Goal: Contribute content: Add original content to the website for others to see

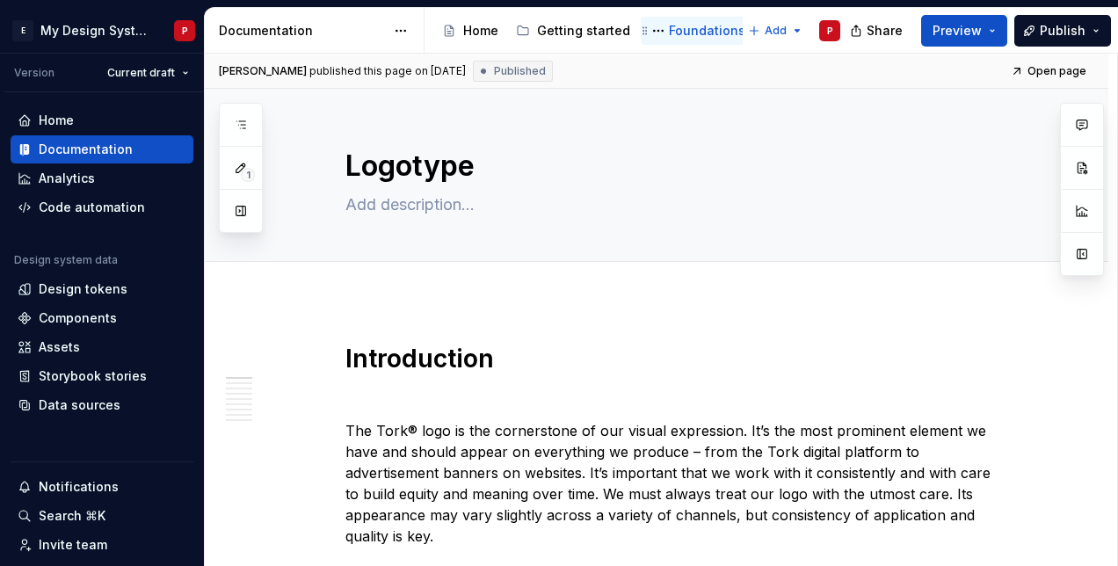
click at [695, 25] on div "Foundations" at bounding box center [707, 31] width 76 height 18
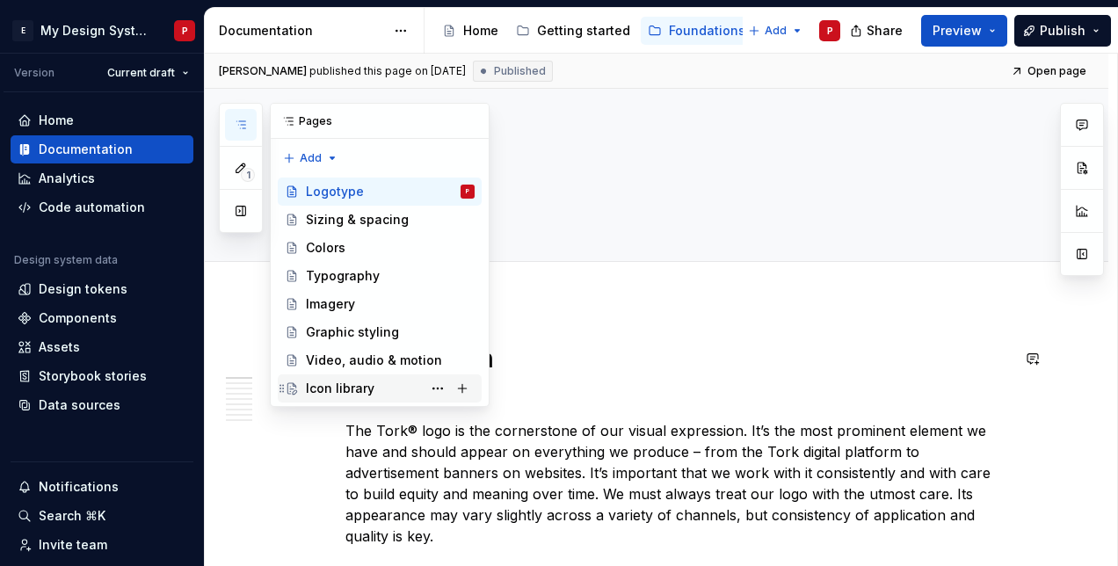
click at [318, 382] on div "Icon library" at bounding box center [340, 389] width 69 height 18
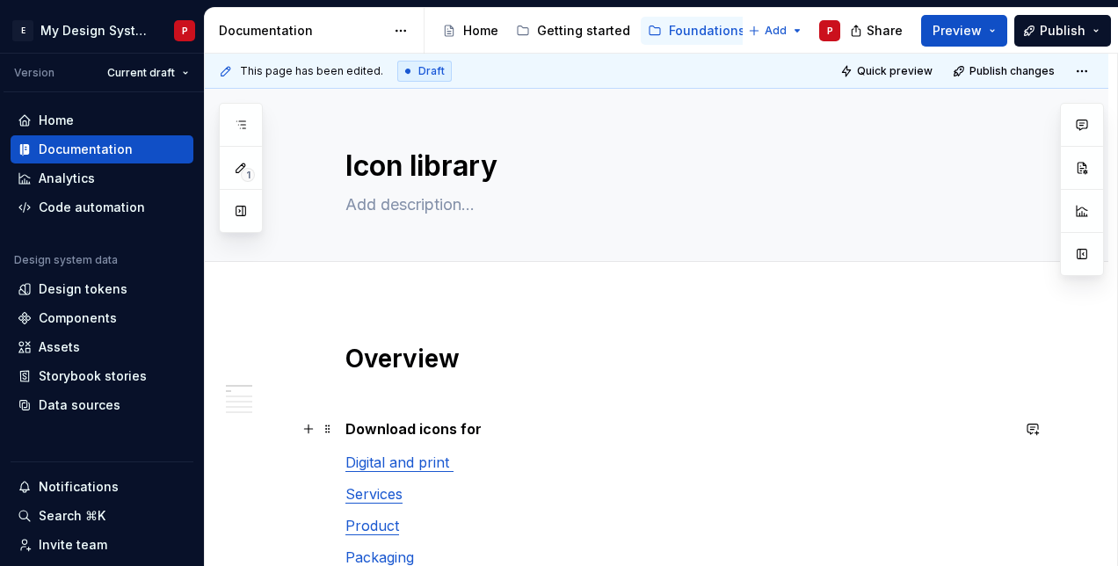
scroll to position [176, 0]
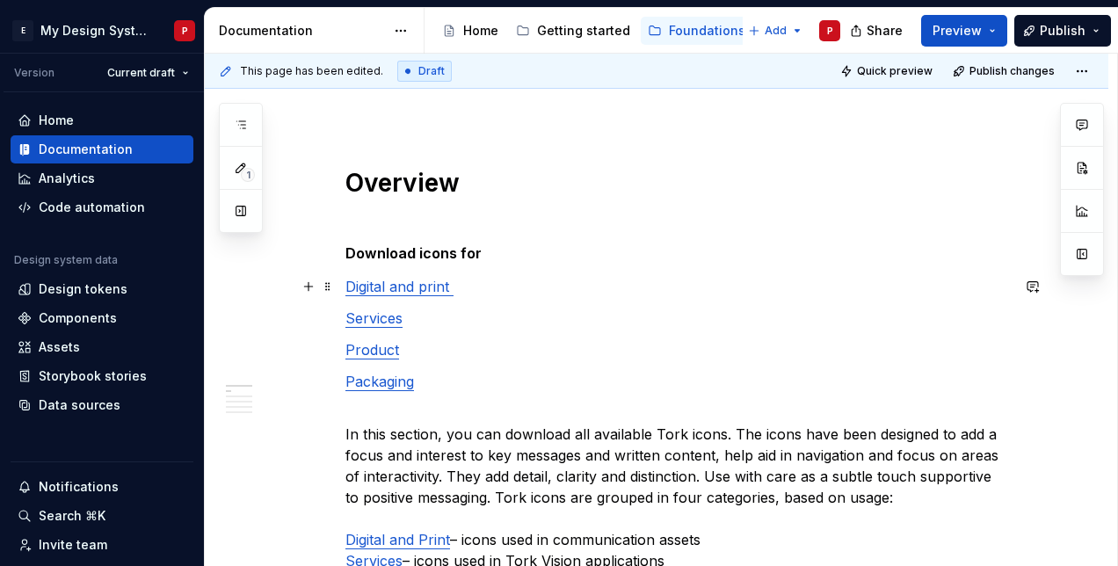
click at [366, 286] on link "Digital and print" at bounding box center [397, 287] width 104 height 18
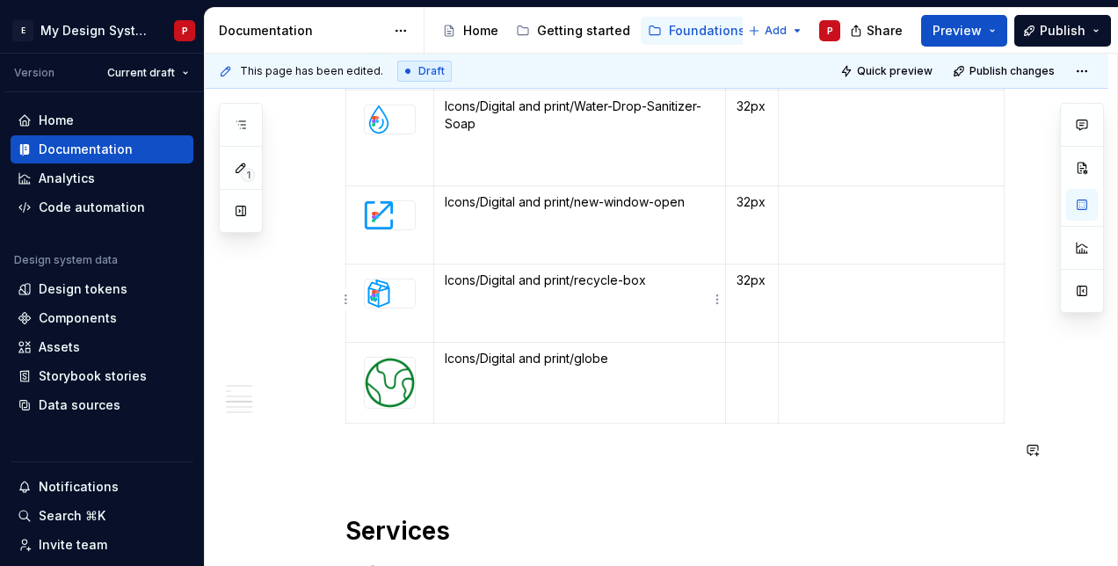
scroll to position [13620, 0]
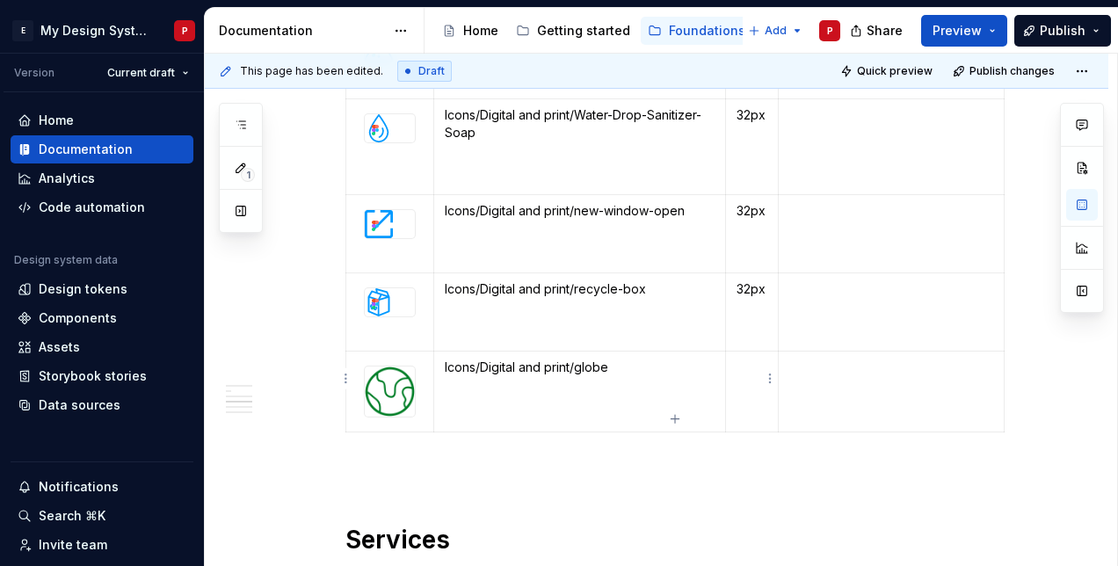
click at [738, 359] on p at bounding box center [751, 368] width 31 height 18
click at [482, 401] on td "Icons/Digital and print/globe" at bounding box center [579, 391] width 292 height 81
click at [674, 417] on icon "button" at bounding box center [675, 419] width 14 height 14
click at [415, 439] on p at bounding box center [390, 448] width 66 height 18
click at [425, 435] on html "E My Design System P Version Current draft Home Documentation Analytics Code au…" at bounding box center [559, 283] width 1118 height 566
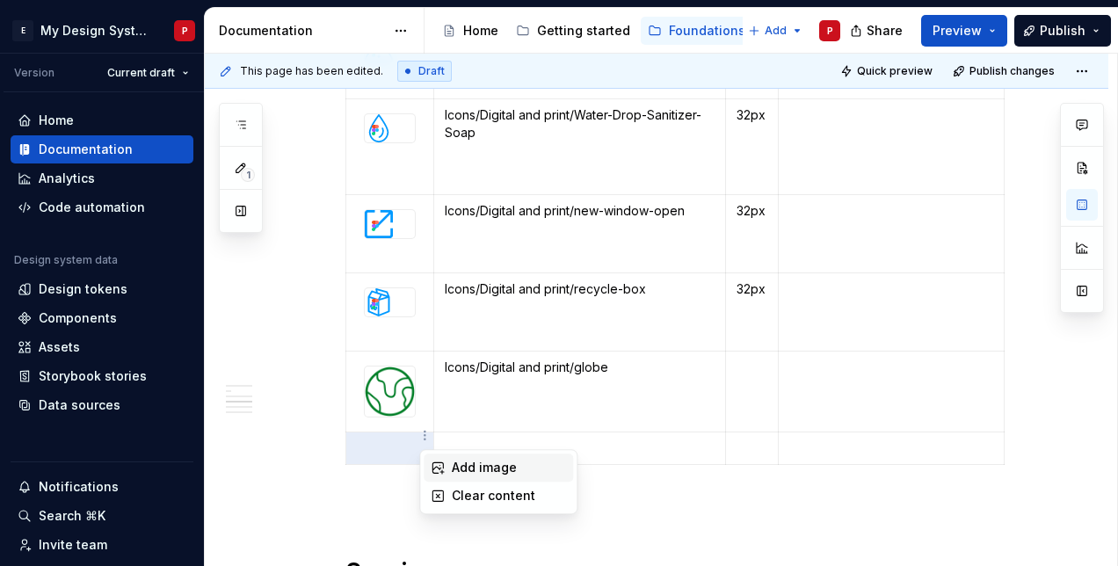
click at [460, 466] on div "Add image" at bounding box center [509, 468] width 114 height 18
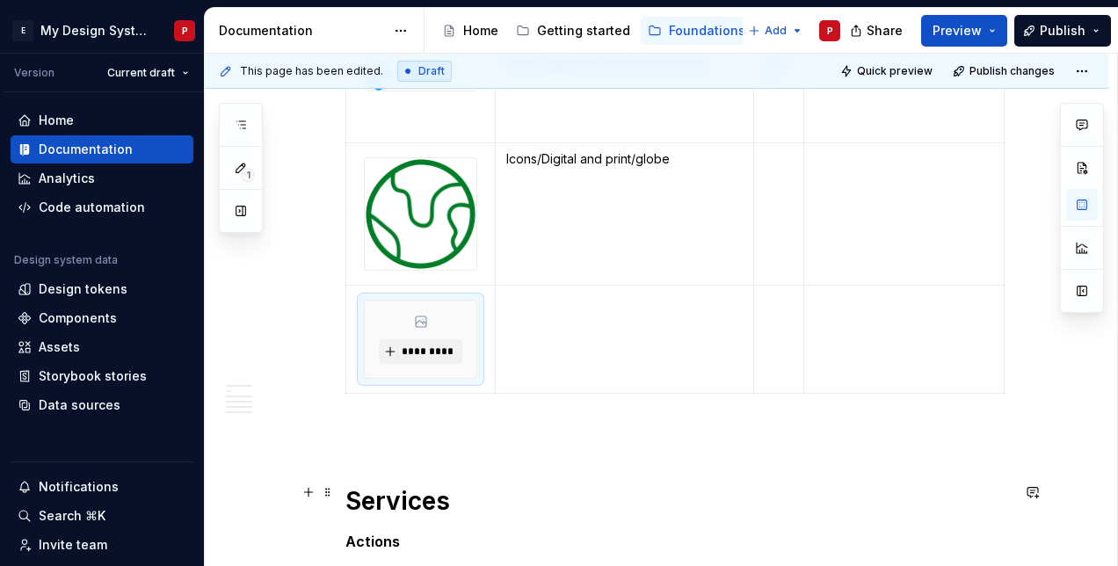
scroll to position [16250, 0]
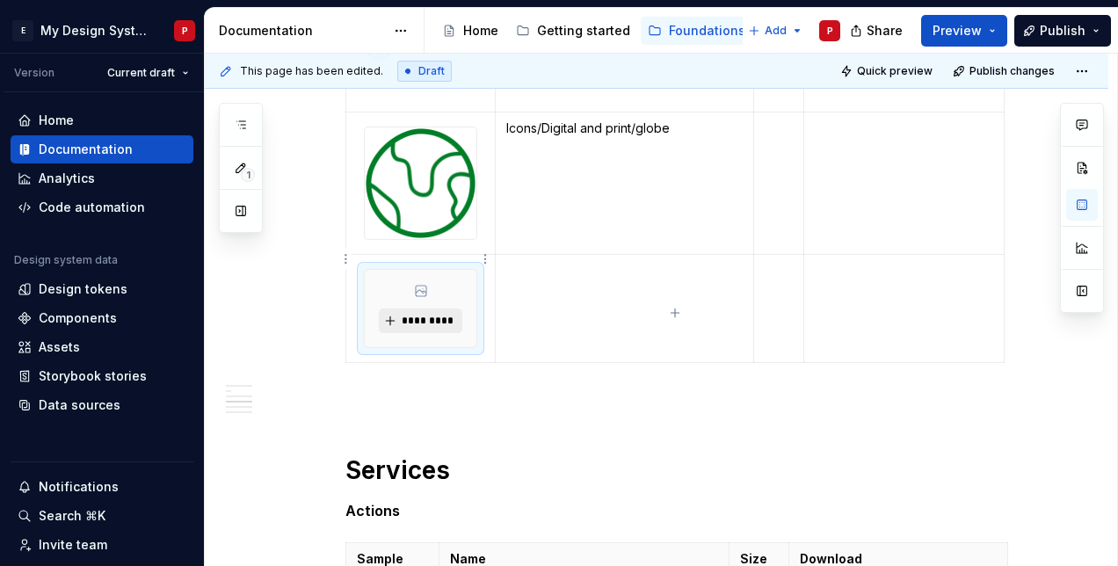
click at [410, 314] on span "*********" at bounding box center [428, 321] width 54 height 14
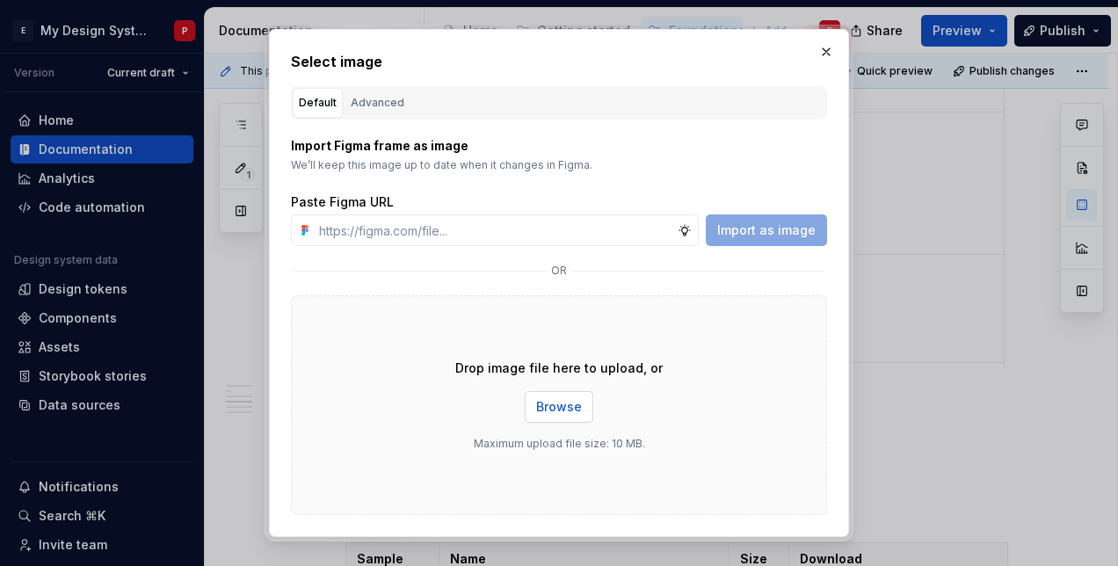
click at [564, 405] on span "Browse" at bounding box center [559, 407] width 46 height 18
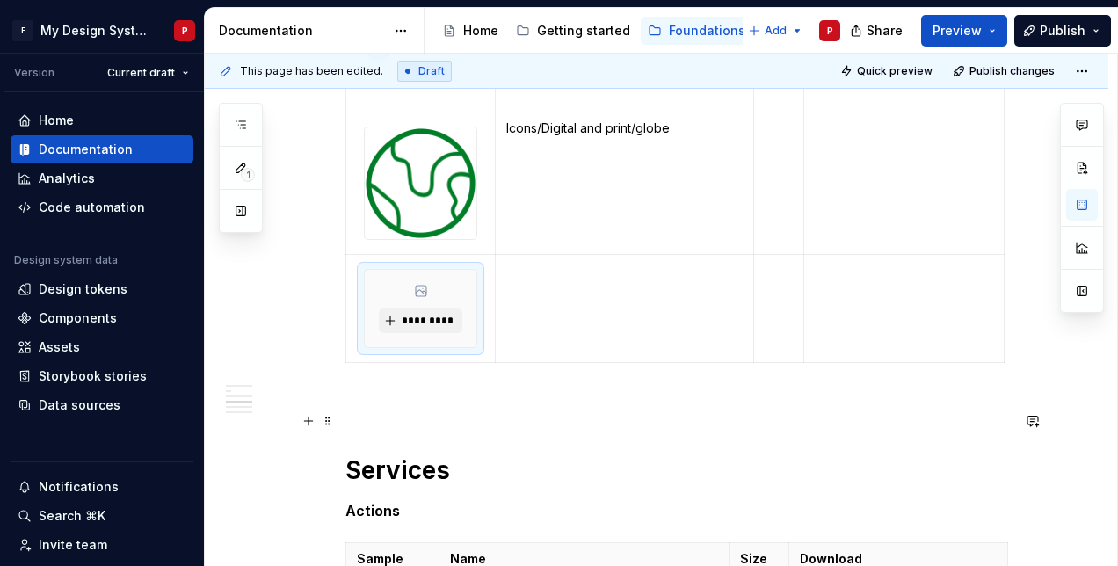
type textarea "*"
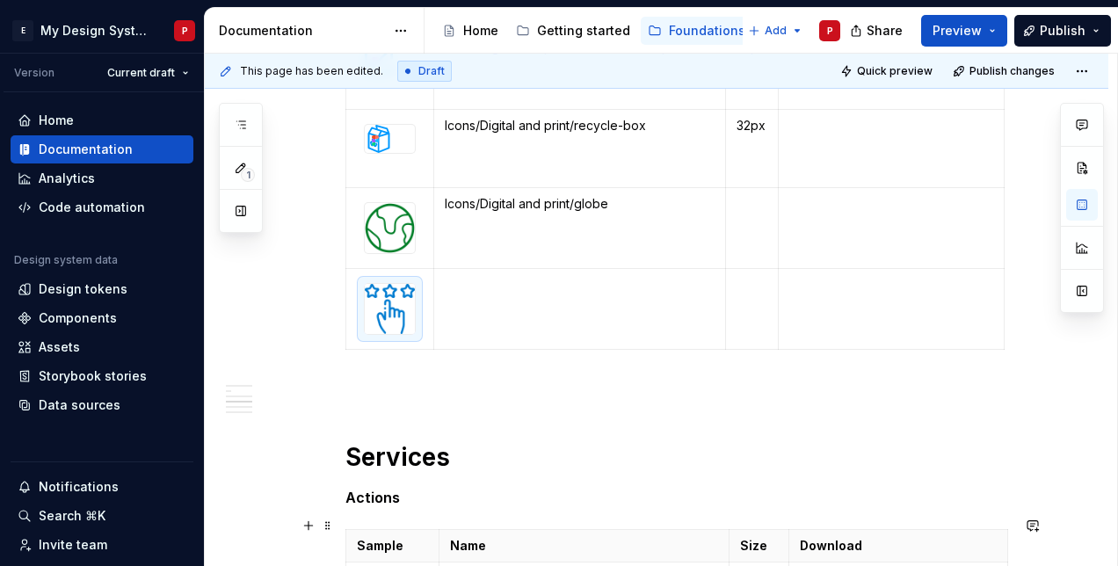
scroll to position [13608, 0]
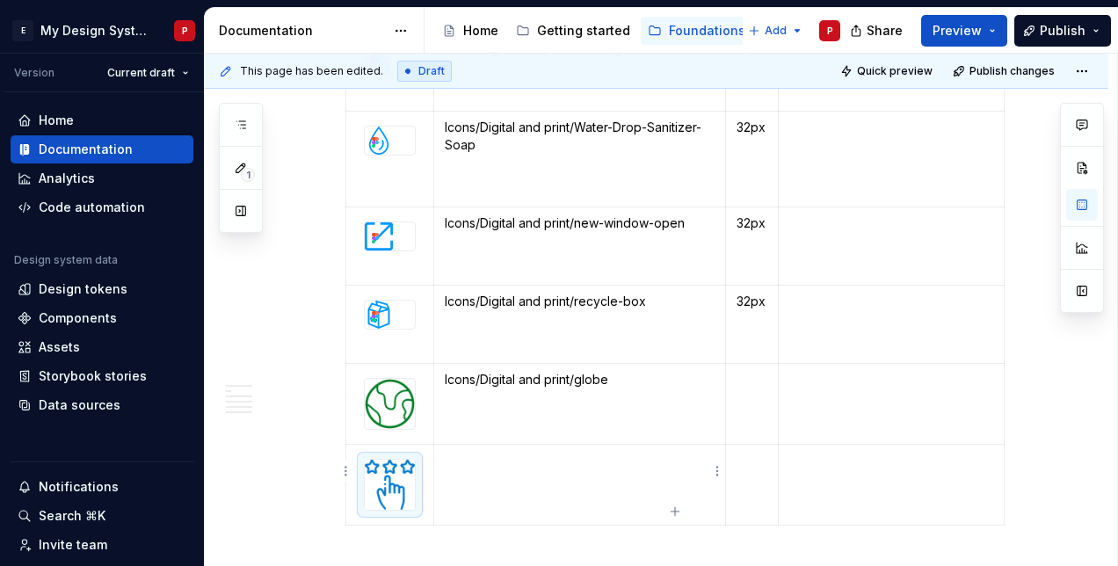
click at [468, 453] on p at bounding box center [580, 461] width 270 height 18
click at [455, 390] on td "Icons/Digital and print/globe" at bounding box center [579, 404] width 292 height 81
click at [474, 471] on td at bounding box center [579, 484] width 292 height 81
click at [576, 487] on td "Icons/Digital and print/hands-starts" at bounding box center [579, 484] width 292 height 81
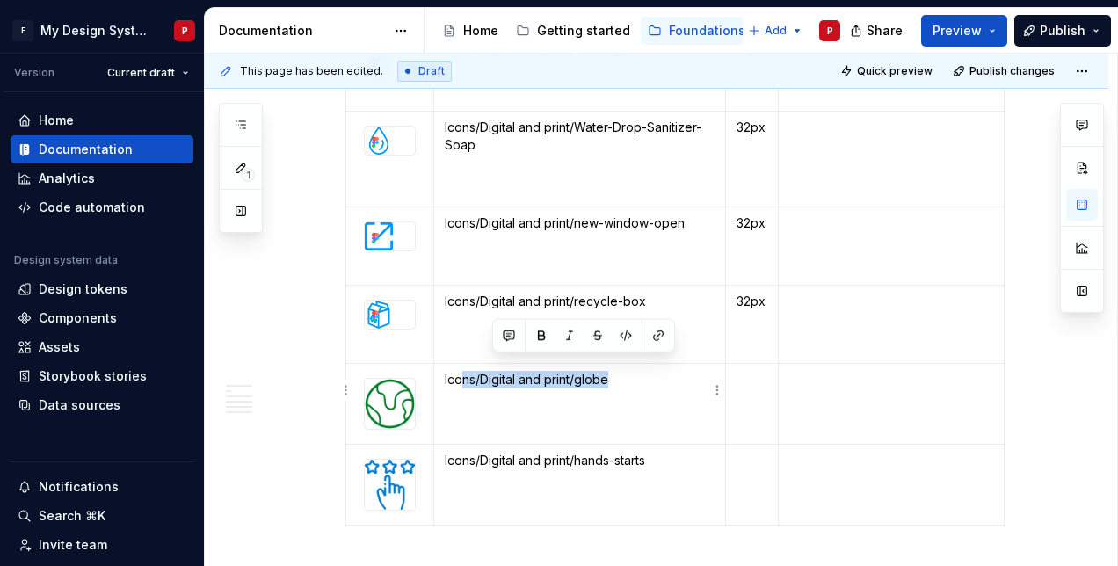
drag, startPoint x: 619, startPoint y: 365, endPoint x: 438, endPoint y: 364, distance: 181.0
click at [436, 364] on td "Icons/Digital and print/globe" at bounding box center [579, 404] width 292 height 81
click at [719, 387] on html "E My Design System P Version Current draft Home Documentation Analytics Code au…" at bounding box center [559, 283] width 1118 height 566
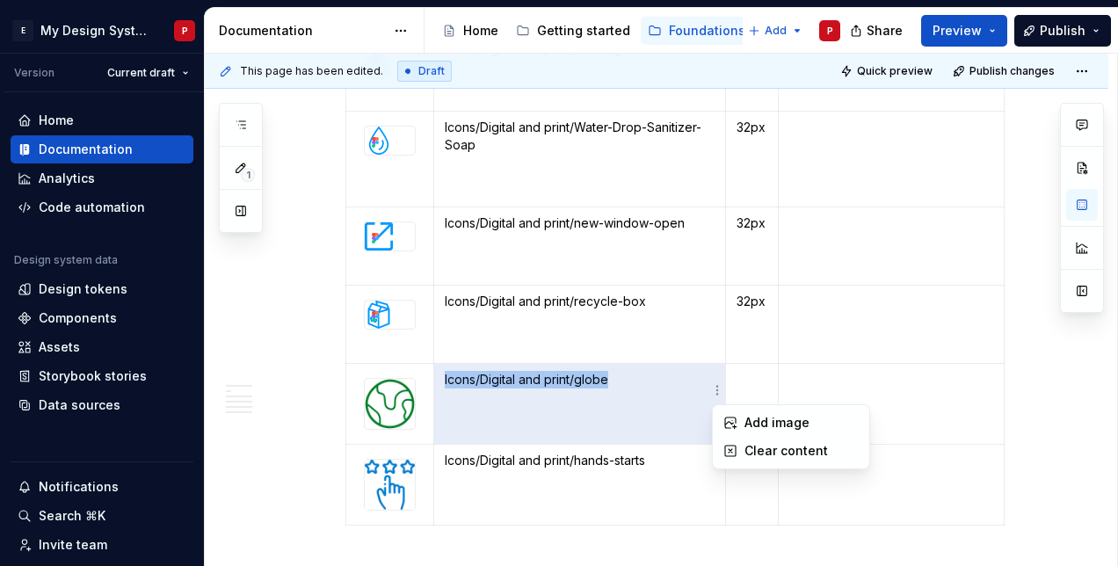
click at [612, 391] on html "E My Design System P Version Current draft Home Documentation Analytics Code au…" at bounding box center [559, 283] width 1118 height 566
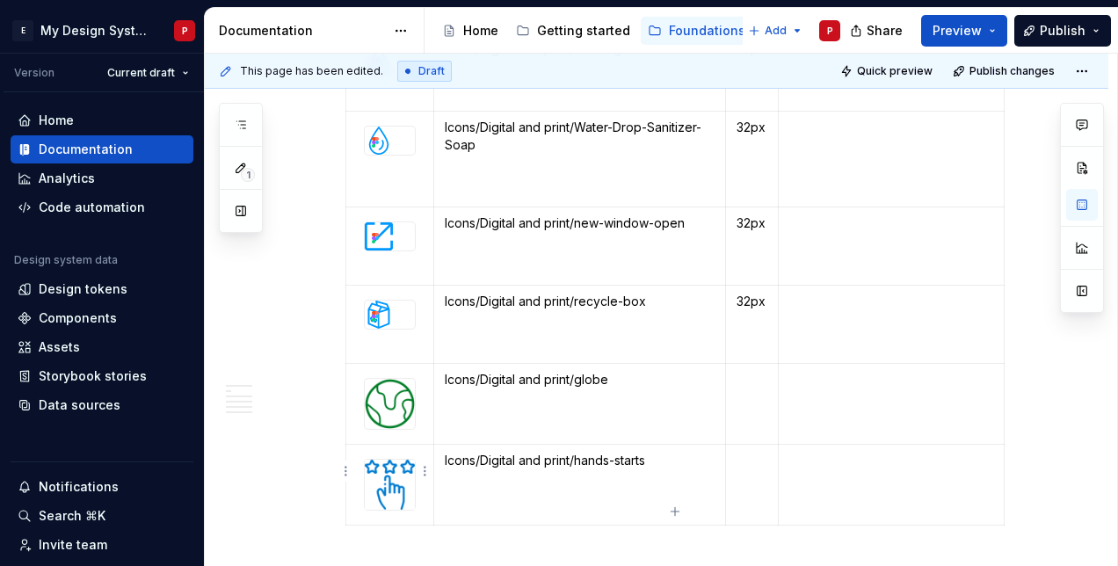
click at [422, 511] on td at bounding box center [390, 484] width 88 height 81
type textarea "*"
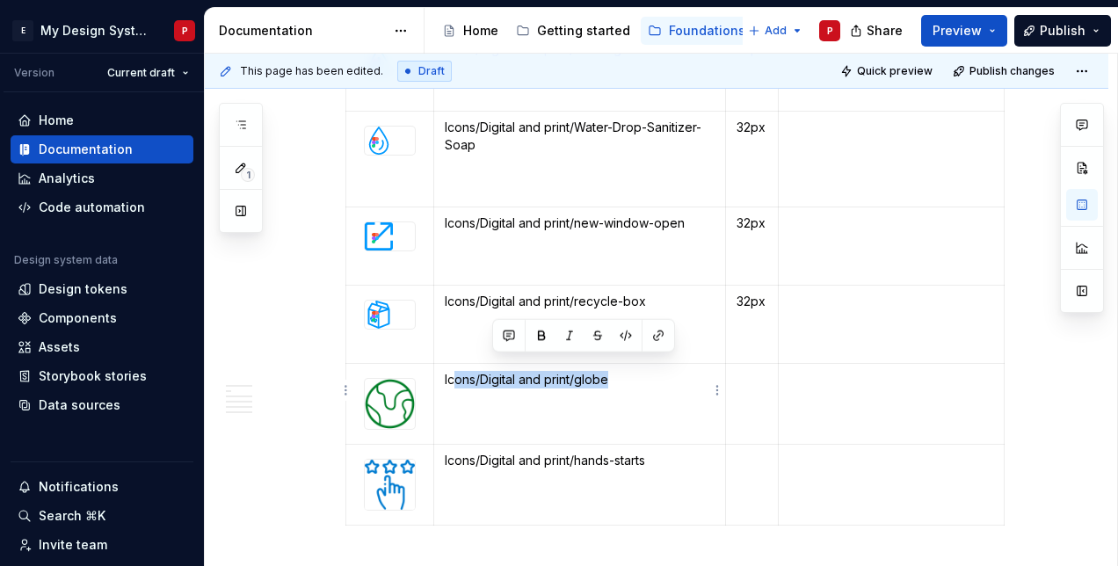
drag, startPoint x: 610, startPoint y: 366, endPoint x: 439, endPoint y: 365, distance: 170.5
click at [439, 365] on td "Icons/Digital and print/globe" at bounding box center [579, 404] width 292 height 81
click at [610, 334] on button "button" at bounding box center [610, 335] width 25 height 25
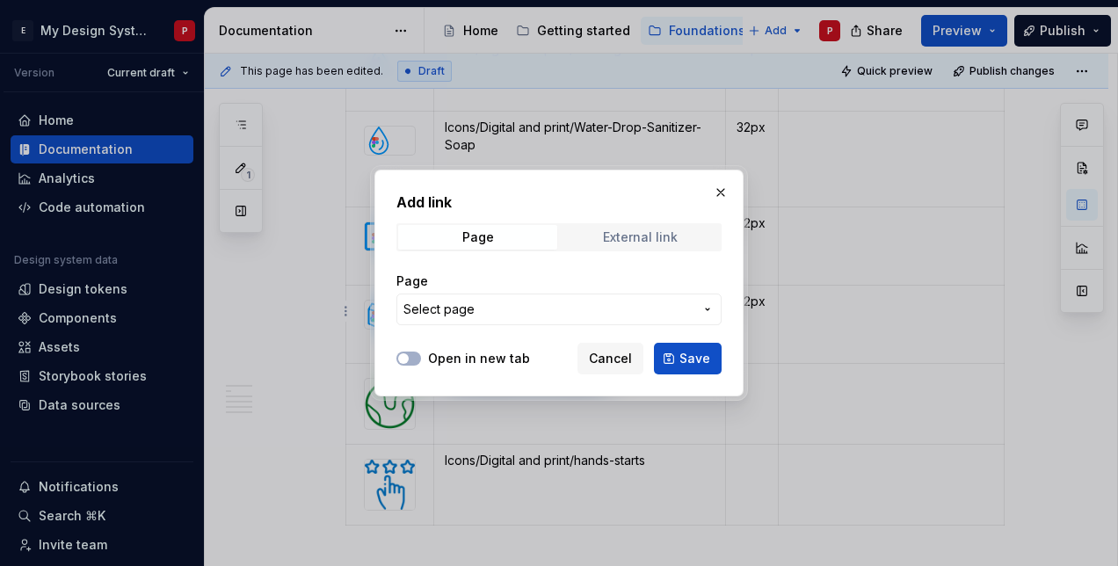
click at [629, 233] on div "External link" at bounding box center [640, 237] width 75 height 14
click at [449, 313] on input "URL" at bounding box center [558, 309] width 325 height 32
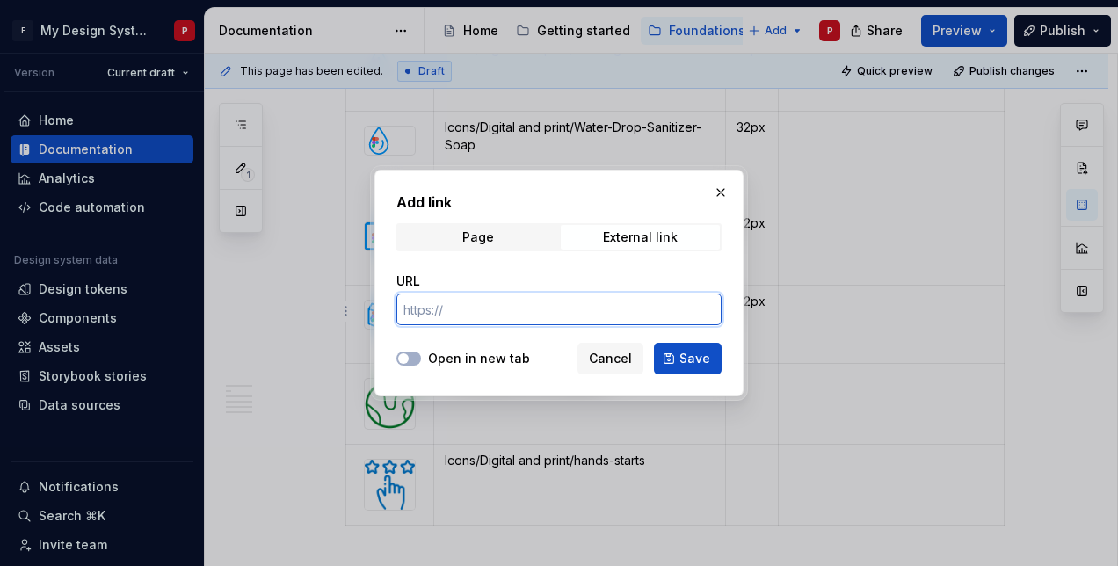
paste input "[URL][DOMAIN_NAME][DOMAIN_NAME]"
type input "[URL][DOMAIN_NAME][DOMAIN_NAME]"
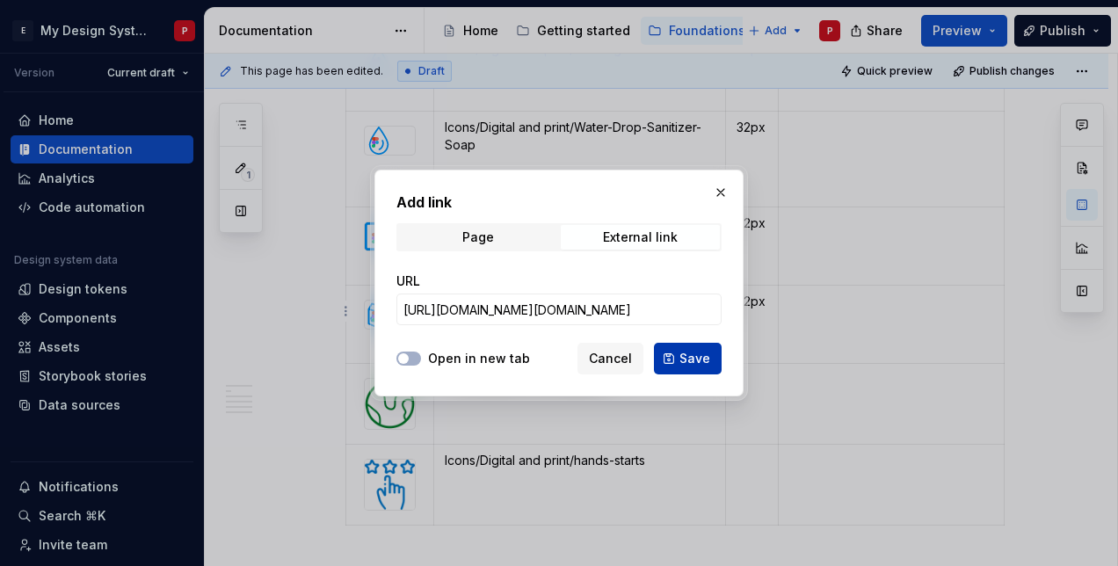
click at [692, 366] on span "Save" at bounding box center [694, 359] width 31 height 18
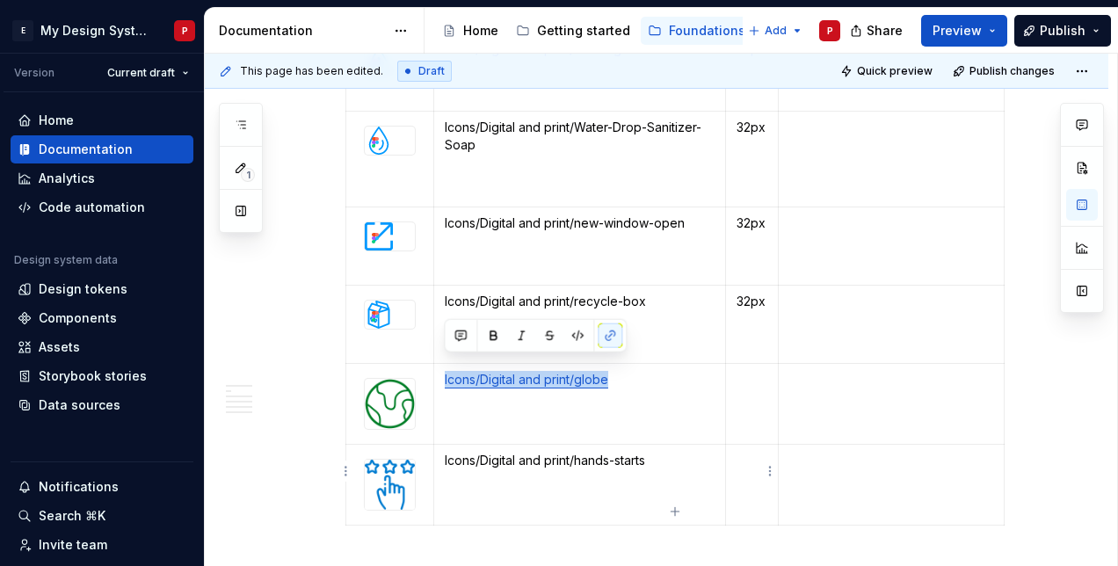
click at [755, 452] on p at bounding box center [751, 461] width 31 height 18
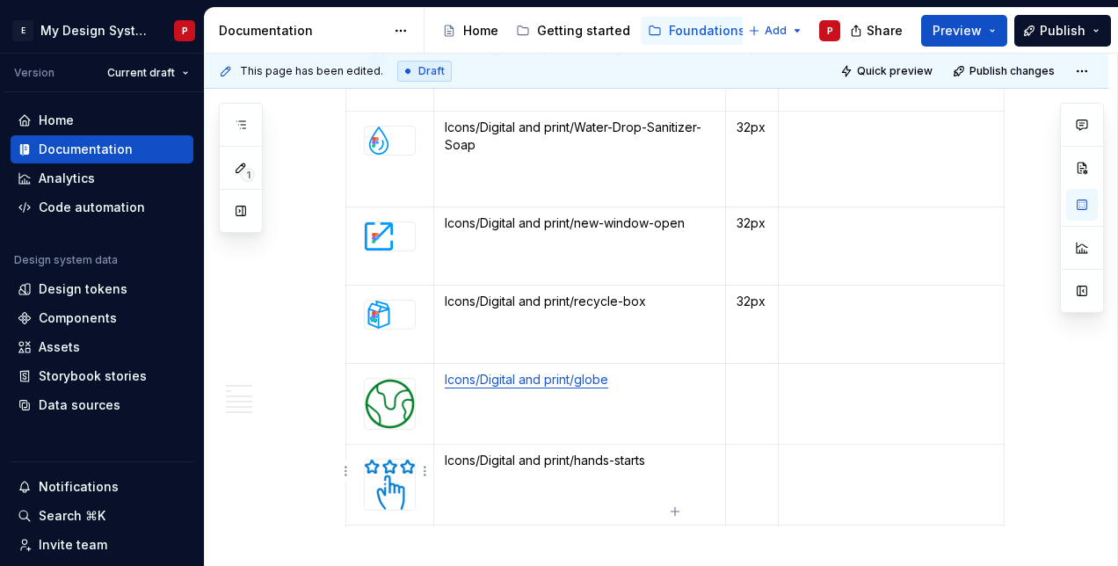
click at [415, 466] on div at bounding box center [390, 485] width 52 height 52
type textarea "*"
click at [619, 452] on p "Icons/Digital and print/hands-starts" at bounding box center [580, 461] width 270 height 18
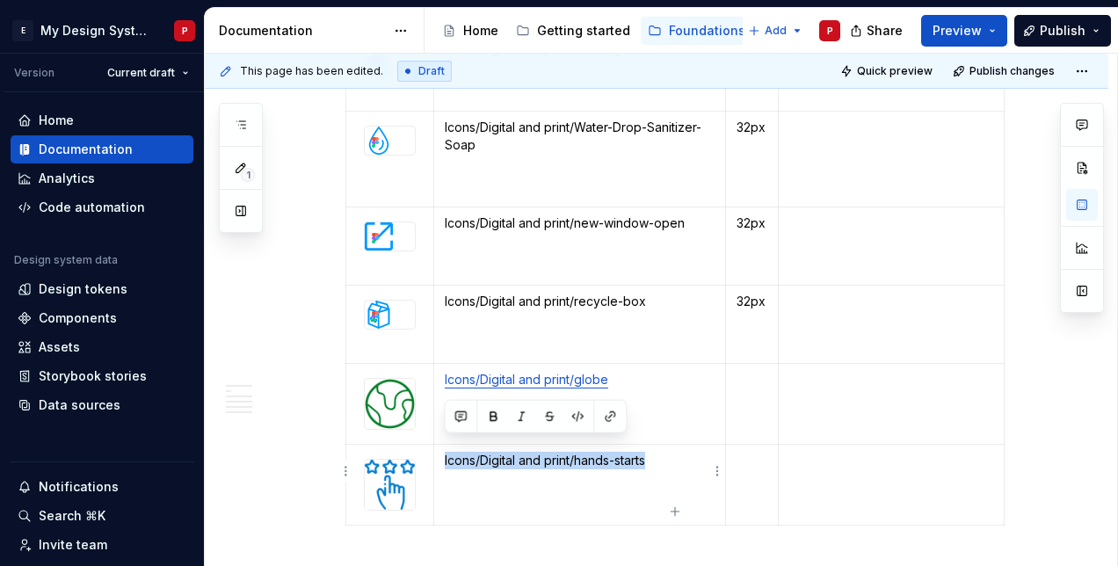
drag, startPoint x: 628, startPoint y: 446, endPoint x: 654, endPoint y: 444, distance: 25.6
click at [654, 444] on td "Icons/Digital and print/hands-starts" at bounding box center [579, 484] width 292 height 81
click at [610, 413] on button "button" at bounding box center [610, 416] width 25 height 25
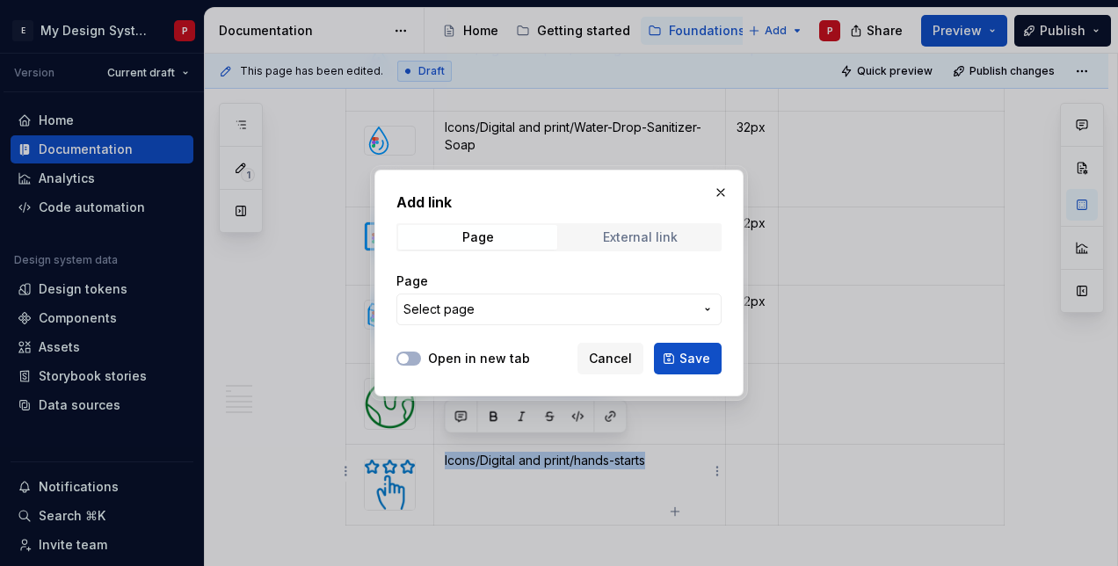
click at [631, 235] on div "External link" at bounding box center [640, 237] width 75 height 14
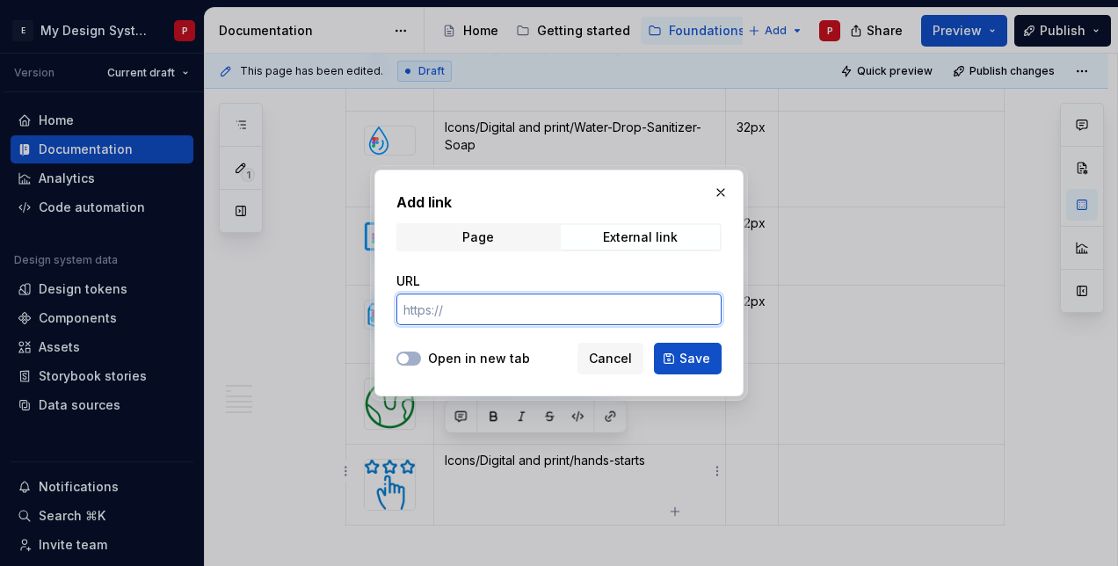
paste input "[URL][DOMAIN_NAME][DOMAIN_NAME]"
type input "[URL][DOMAIN_NAME][DOMAIN_NAME]"
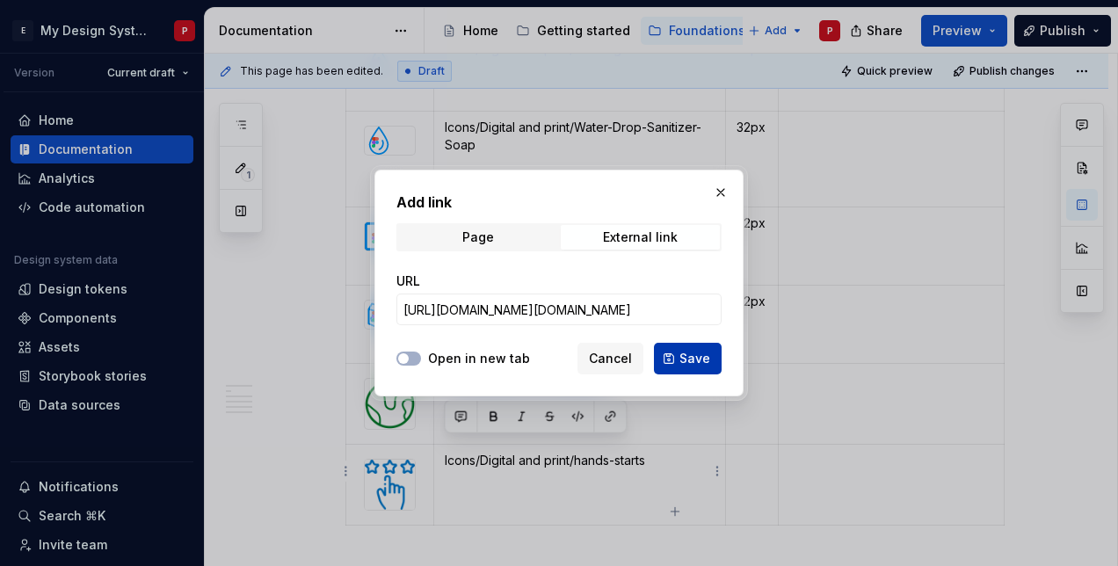
click at [688, 357] on span "Save" at bounding box center [694, 359] width 31 height 18
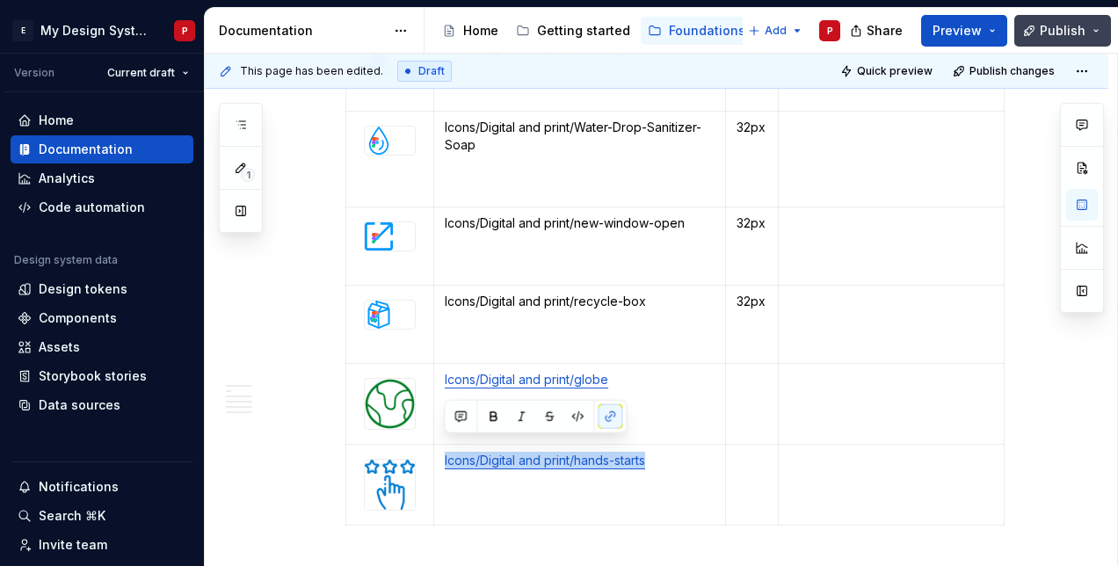
click at [1063, 28] on span "Publish" at bounding box center [1063, 31] width 46 height 18
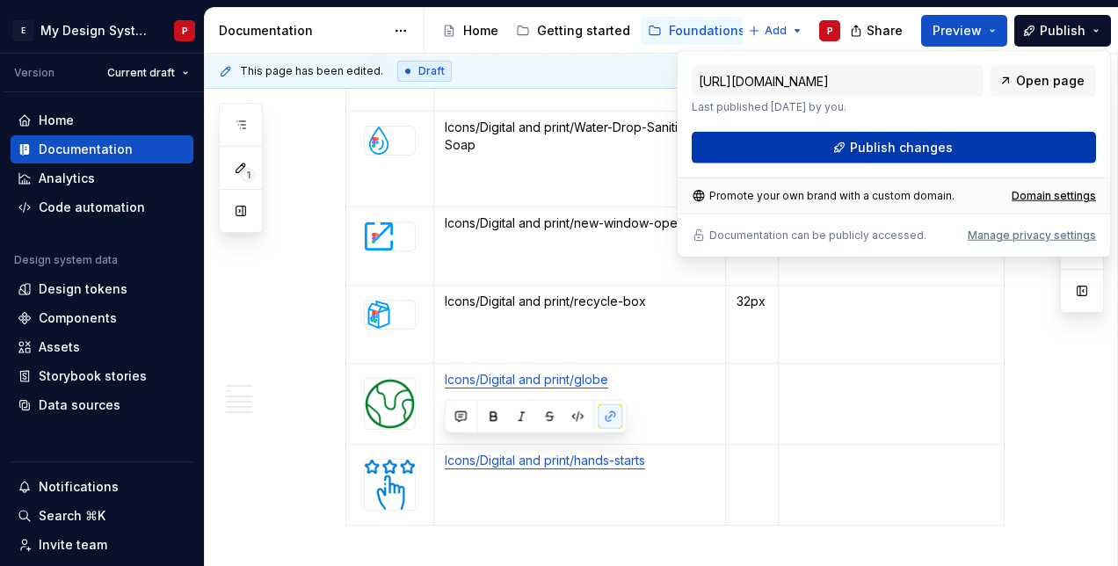
drag, startPoint x: 1063, startPoint y: 28, endPoint x: 888, endPoint y: 142, distance: 209.6
click at [888, 142] on span "Publish changes" at bounding box center [901, 148] width 103 height 18
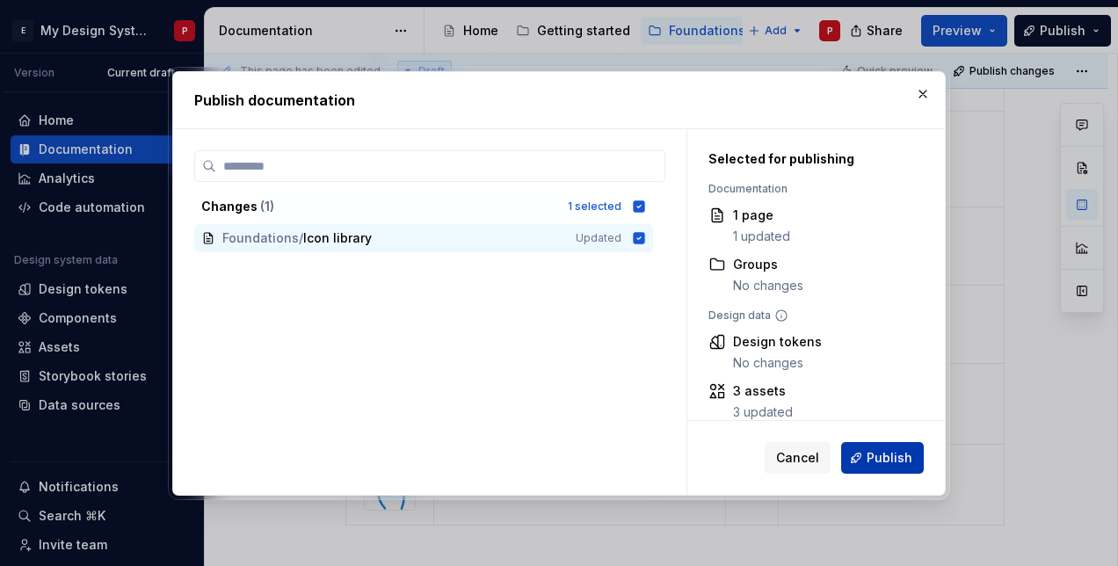
click at [900, 448] on button "Publish" at bounding box center [882, 458] width 83 height 32
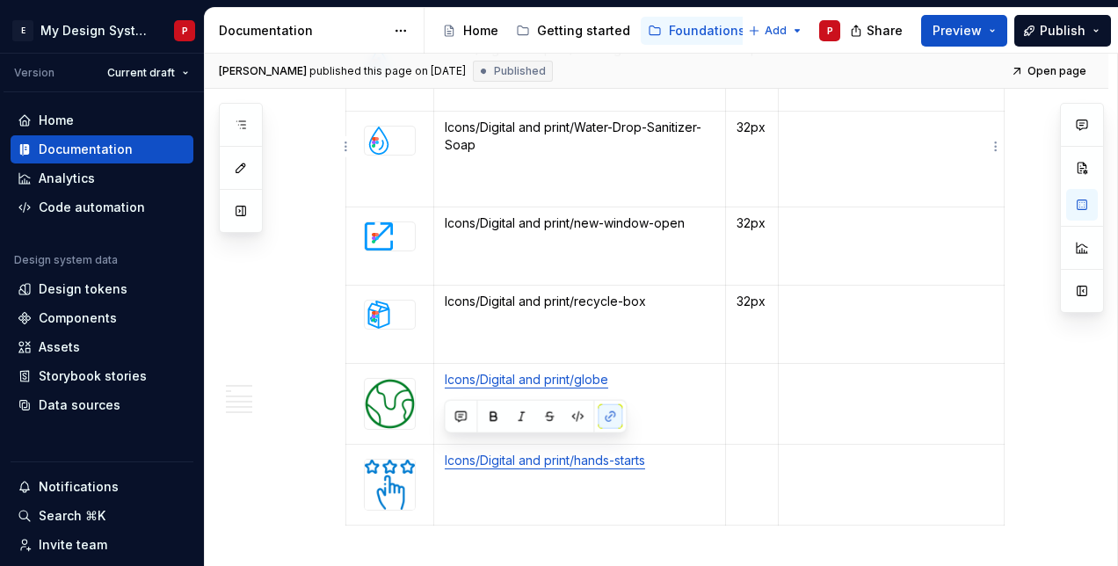
type textarea "*"
